Goal: Complete application form

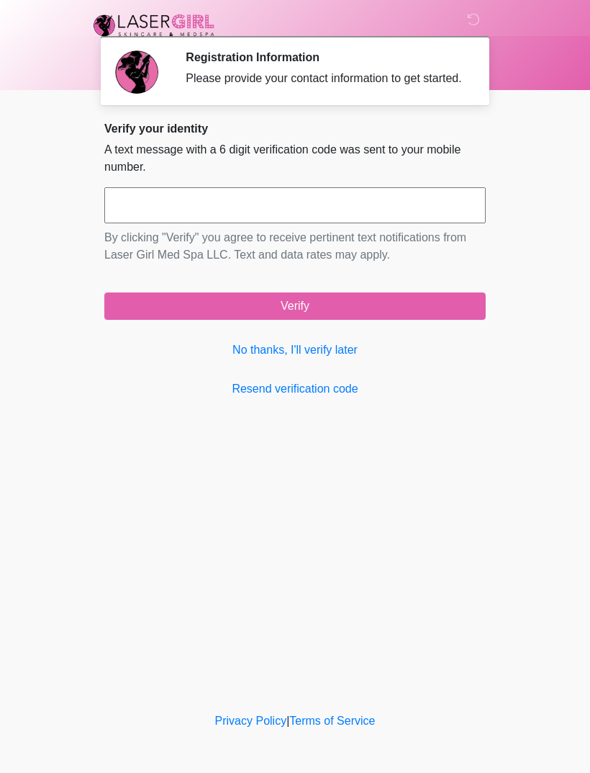
click at [355, 359] on link "No thanks, I'll verify later" at bounding box center [295, 349] width 382 height 17
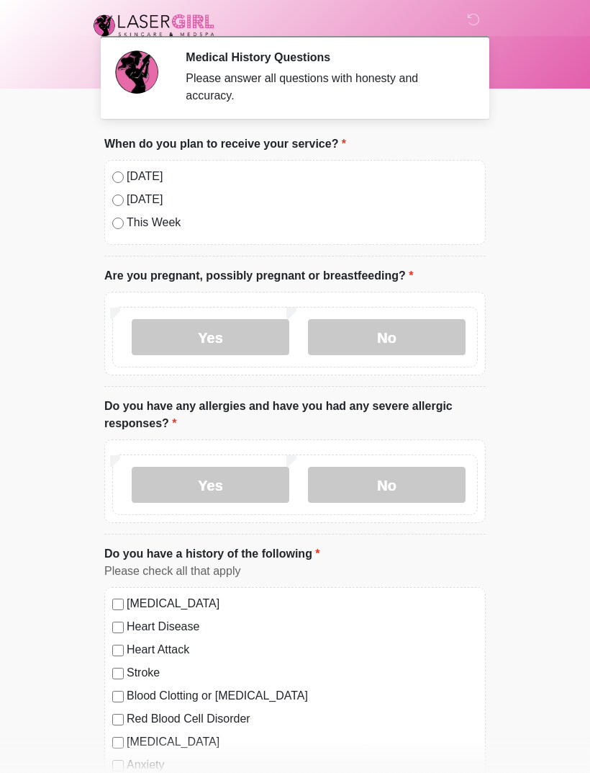
scroll to position [1, 0]
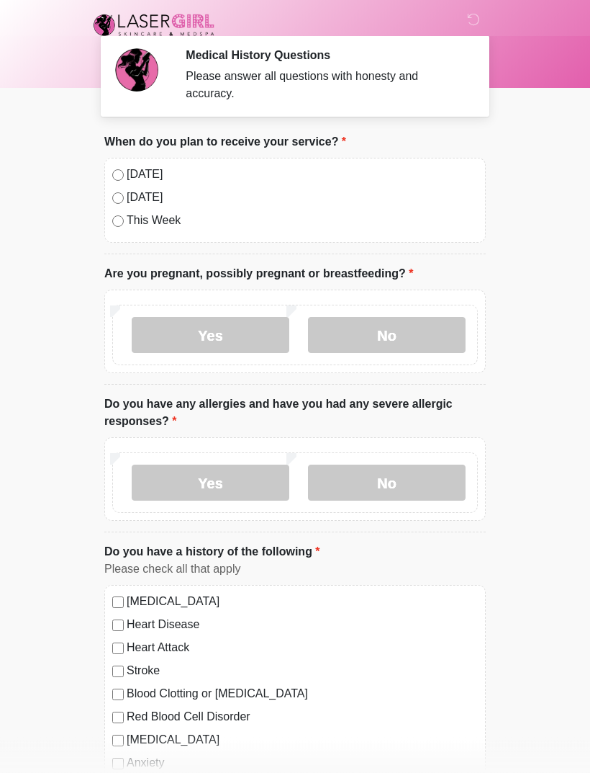
click at [391, 331] on label "No" at bounding box center [387, 336] width 158 height 36
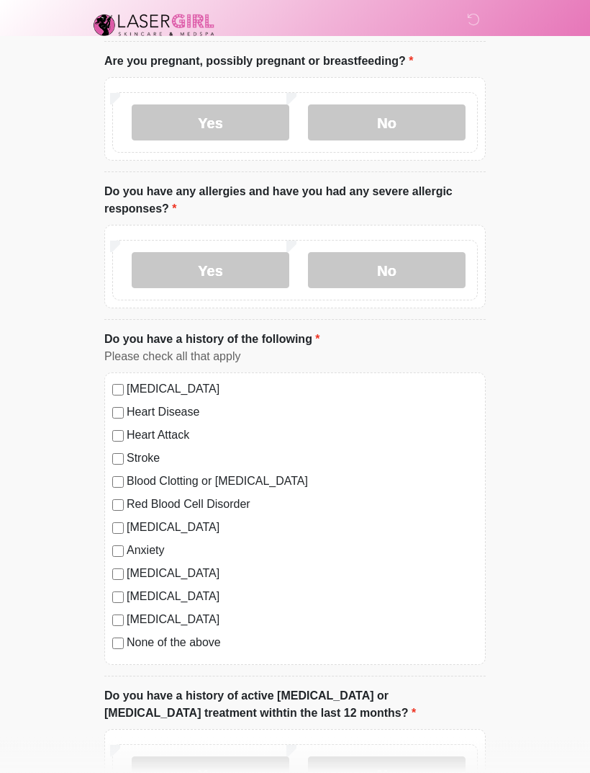
scroll to position [215, 0]
click at [402, 270] on label "No" at bounding box center [387, 270] width 158 height 36
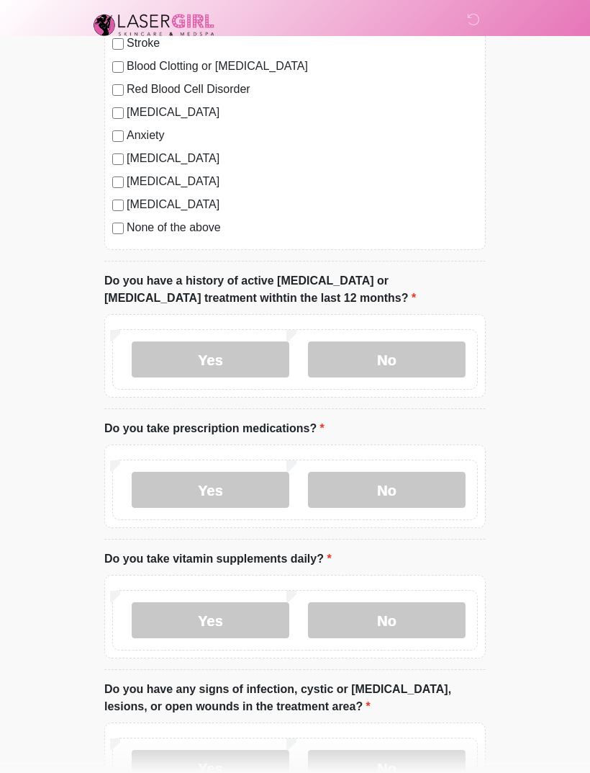
scroll to position [630, 0]
click at [395, 356] on label "No" at bounding box center [387, 359] width 158 height 36
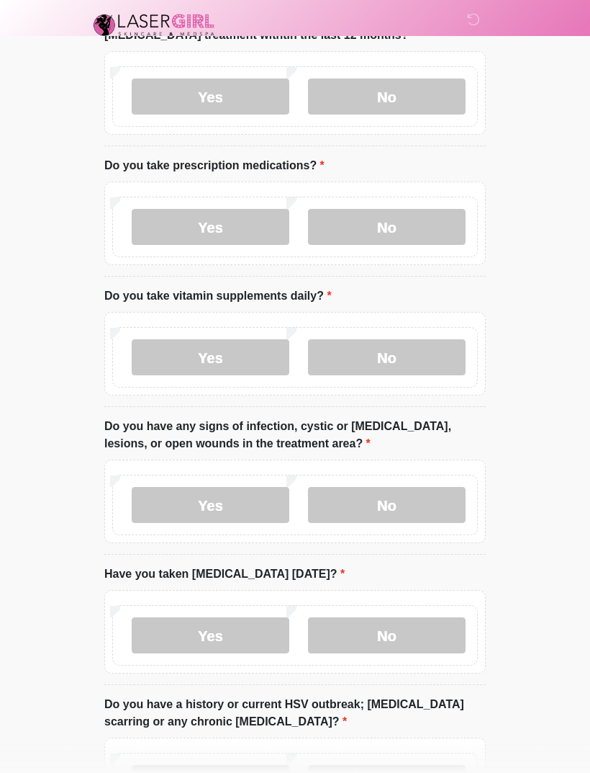
scroll to position [890, 0]
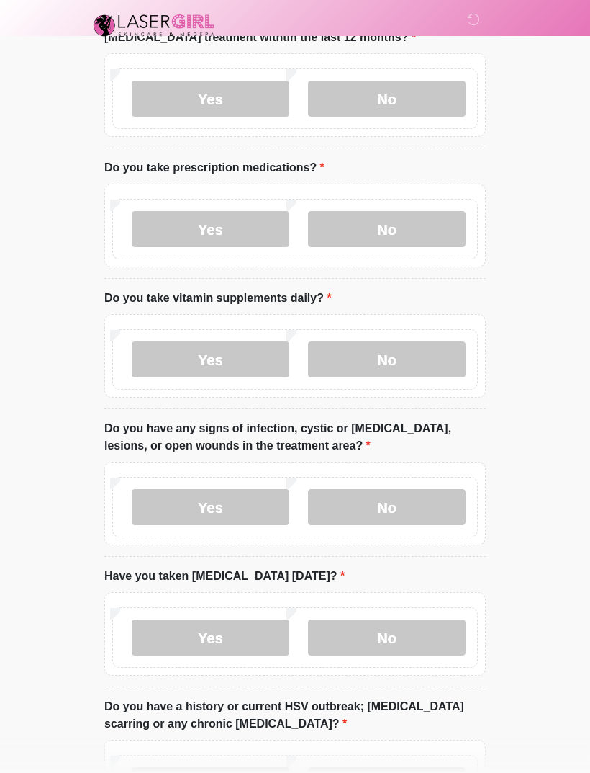
click at [236, 231] on label "Yes" at bounding box center [211, 229] width 158 height 36
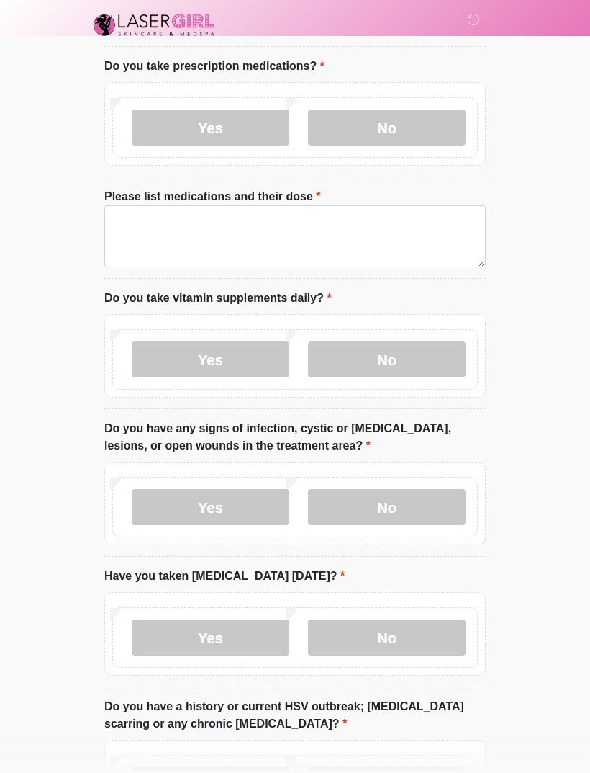
scroll to position [992, 0]
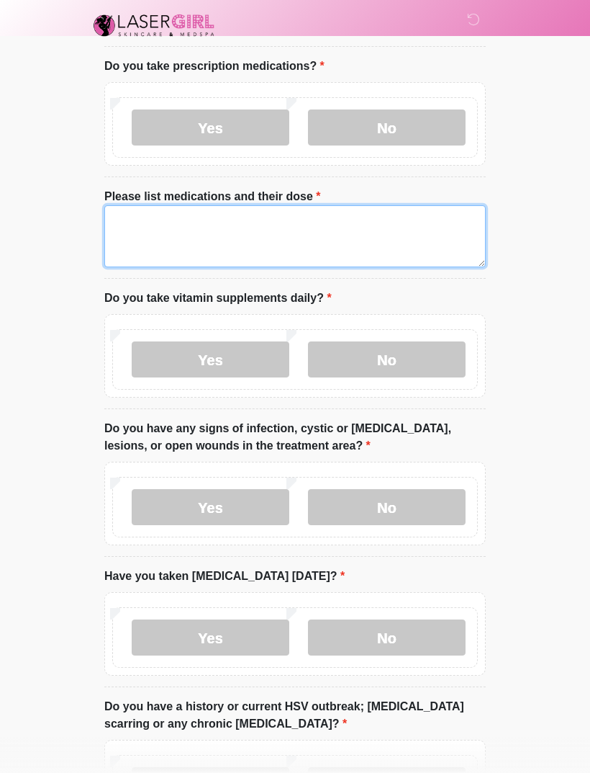
click at [156, 221] on textarea "Please list medications and their dose" at bounding box center [295, 236] width 382 height 62
type textarea "*******"
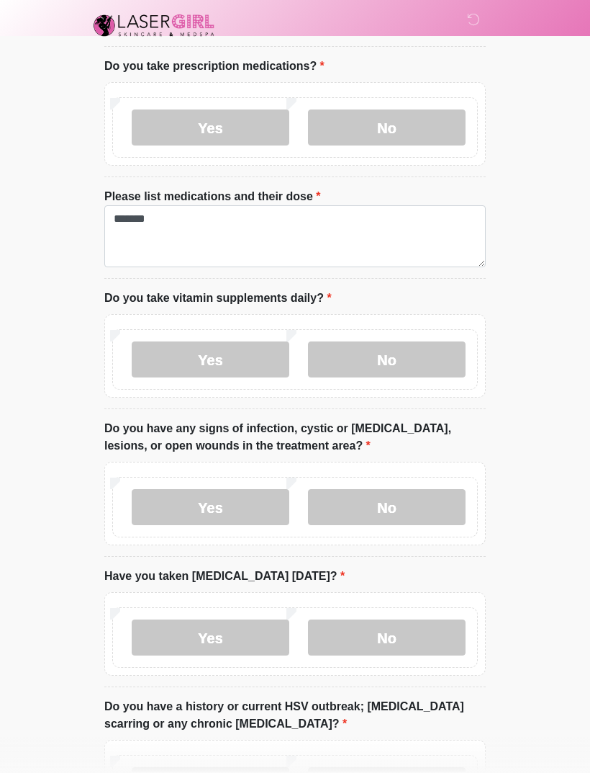
click at [218, 362] on label "Yes" at bounding box center [211, 359] width 158 height 36
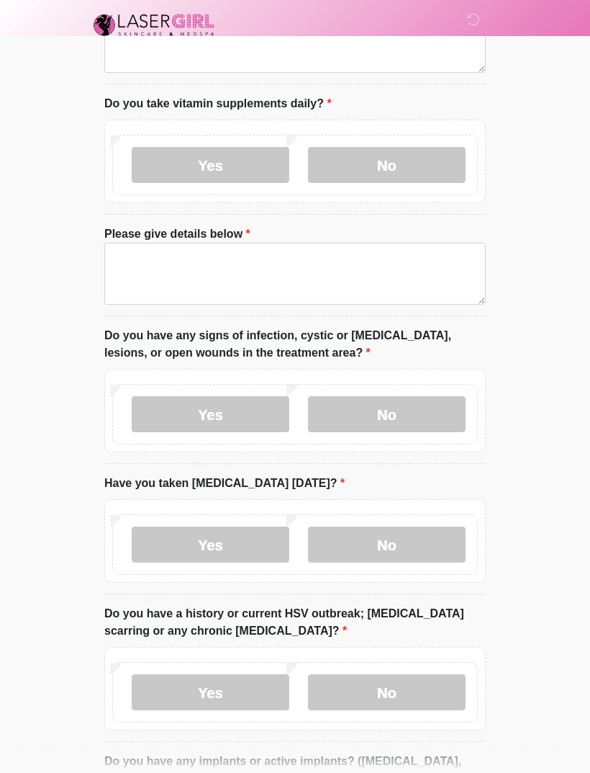
scroll to position [1186, 0]
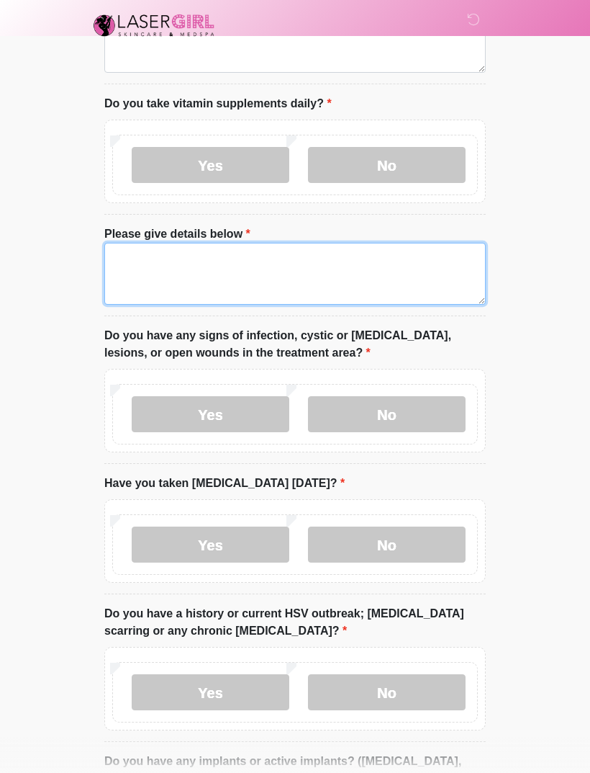
click at [243, 268] on textarea "Please give details below" at bounding box center [295, 274] width 382 height 62
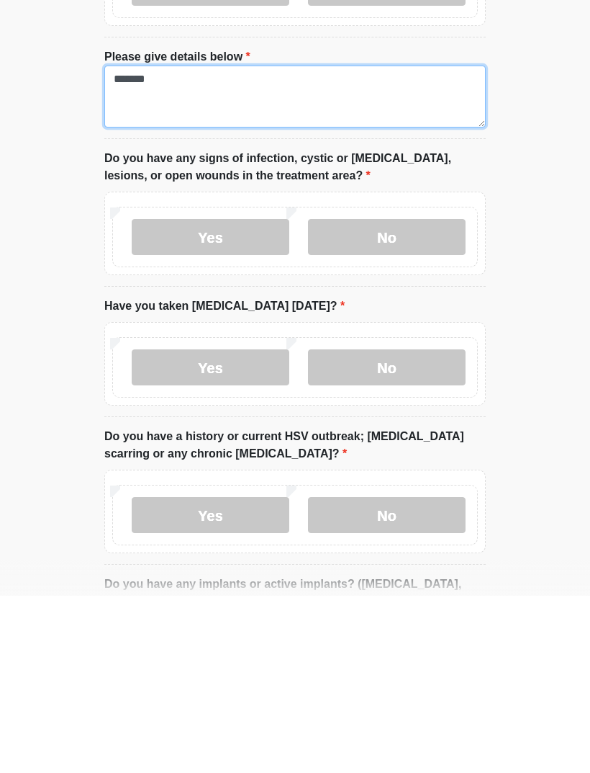
type textarea "*******"
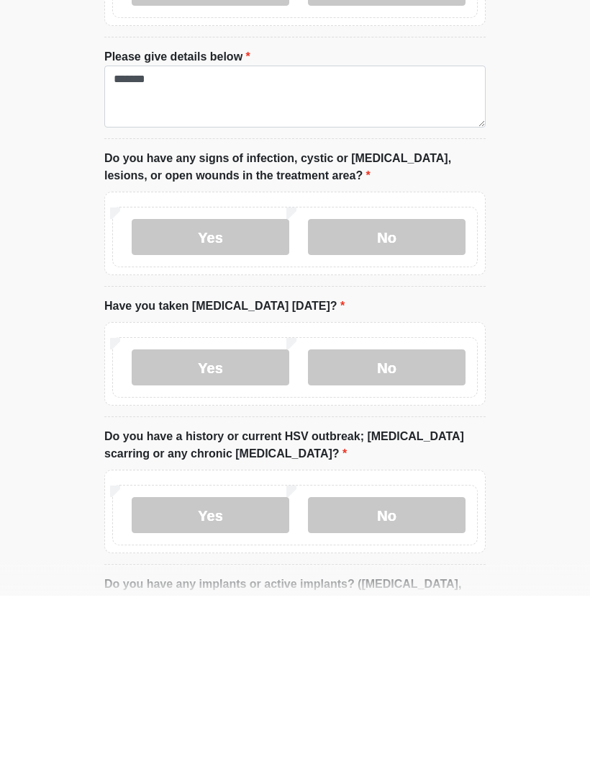
click at [408, 396] on label "No" at bounding box center [387, 414] width 158 height 36
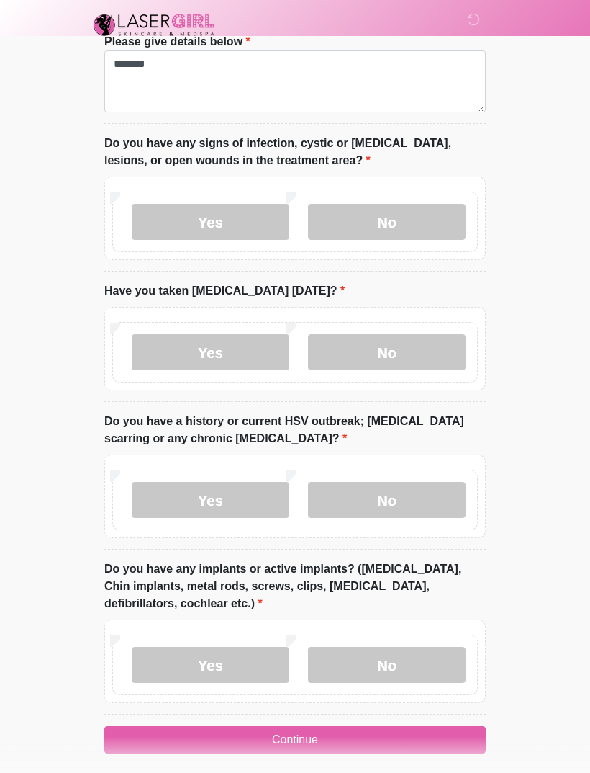
scroll to position [1386, 0]
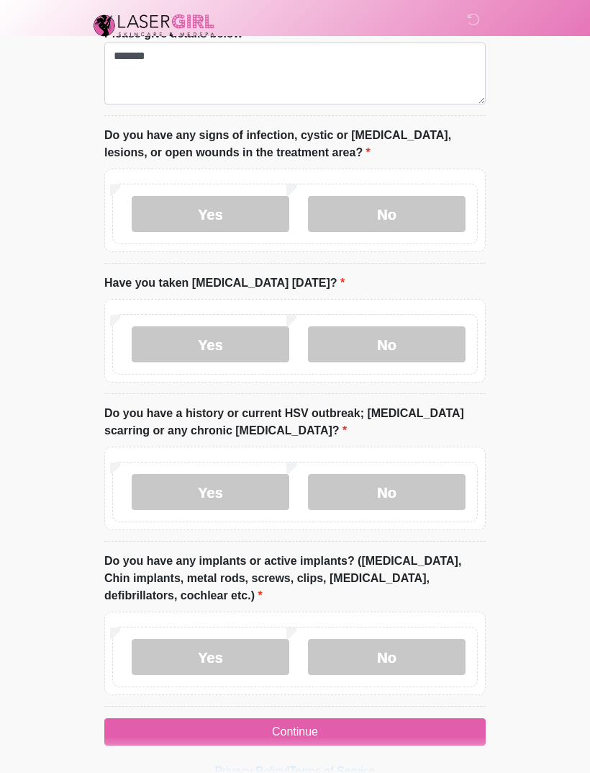
click at [427, 498] on label "No" at bounding box center [387, 492] width 158 height 36
click at [408, 654] on label "No" at bounding box center [387, 657] width 158 height 36
click at [365, 726] on button "Continue" at bounding box center [295, 731] width 382 height 27
click at [323, 727] on button "Continue" at bounding box center [295, 731] width 382 height 27
click at [419, 353] on label "No" at bounding box center [387, 344] width 158 height 36
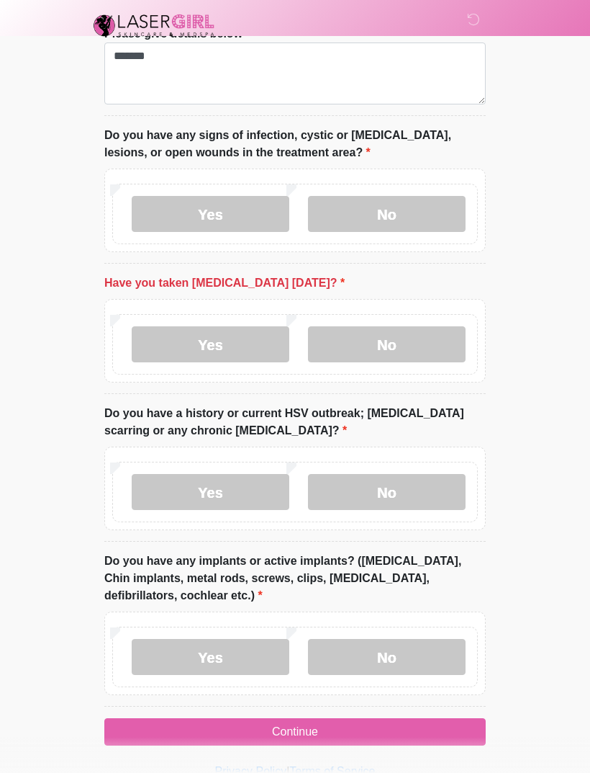
click at [410, 727] on button "Continue" at bounding box center [295, 731] width 382 height 27
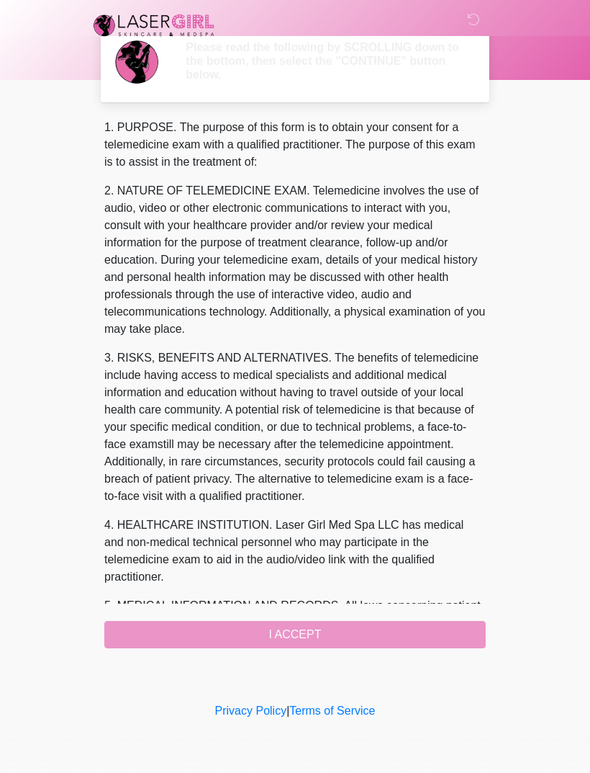
scroll to position [0, 0]
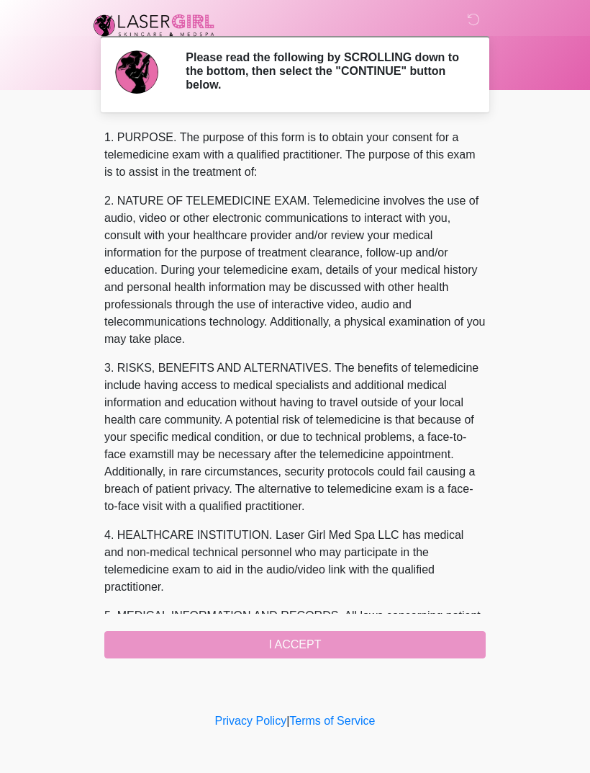
click at [306, 647] on div "1. PURPOSE. The purpose of this form is to obtain your consent for a telemedici…" at bounding box center [295, 393] width 382 height 529
click at [371, 647] on div "1. PURPOSE. The purpose of this form is to obtain your consent for a telemedici…" at bounding box center [295, 393] width 382 height 529
click at [296, 641] on div "1. PURPOSE. The purpose of this form is to obtain your consent for a telemedici…" at bounding box center [295, 393] width 382 height 529
click at [321, 643] on div "1. PURPOSE. The purpose of this form is to obtain your consent for a telemedici…" at bounding box center [295, 393] width 382 height 529
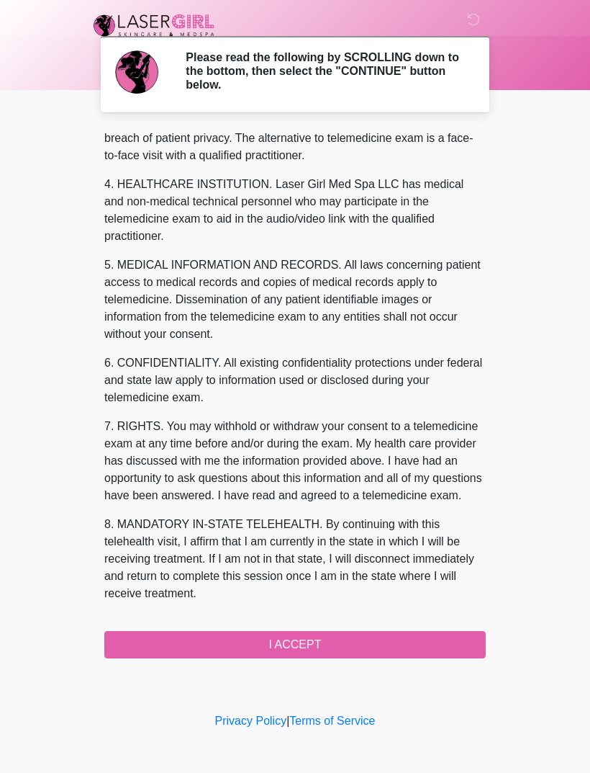
scroll to position [385, 0]
click at [333, 639] on button "I ACCEPT" at bounding box center [295, 644] width 382 height 27
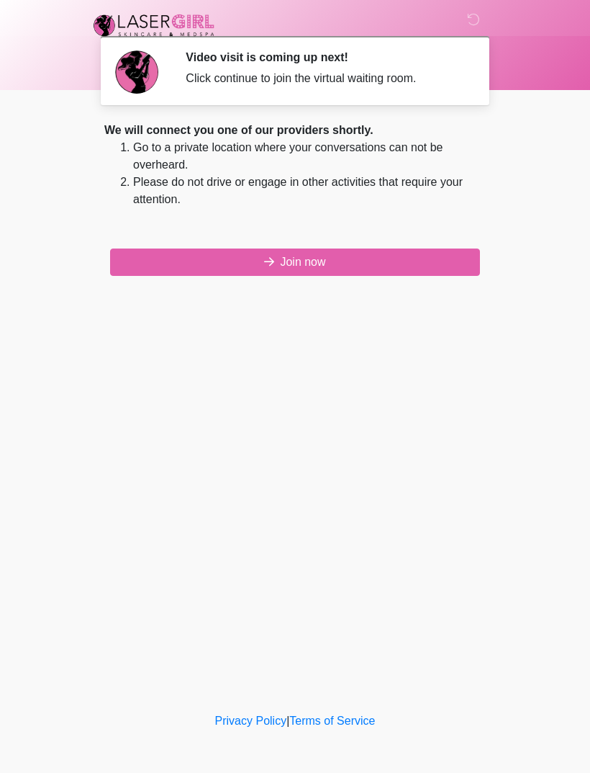
click at [344, 266] on button "Join now" at bounding box center [295, 261] width 370 height 27
